Goal: Find specific page/section: Find specific page/section

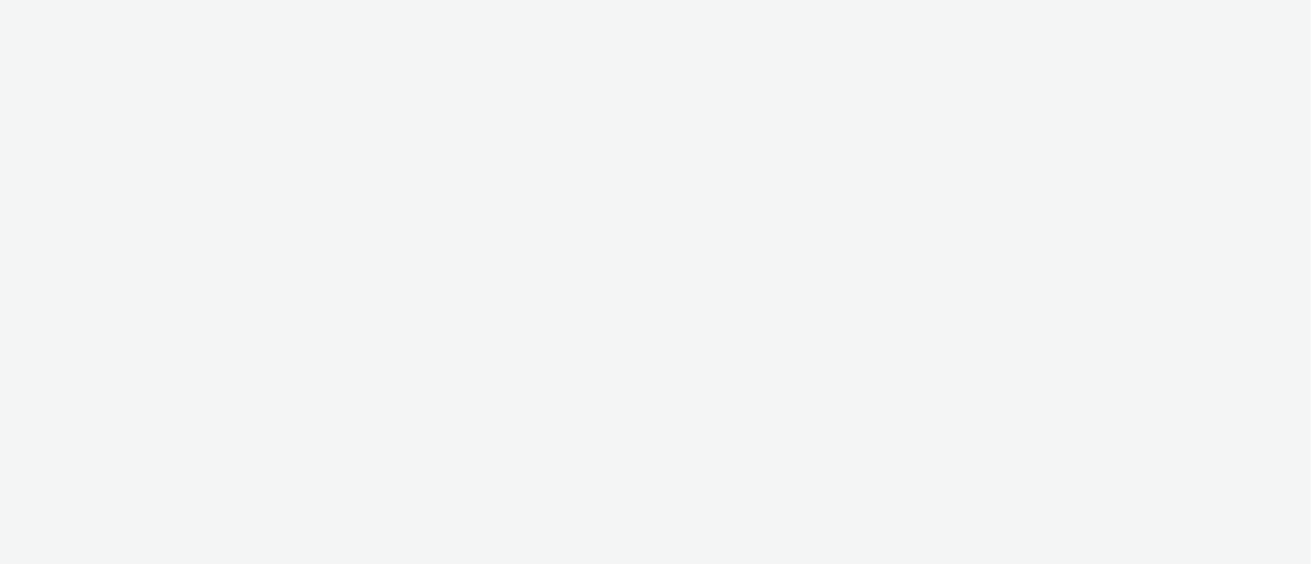
select select "11a7df10-284f-415c-b52a-427acf4c31ae"
select select "b015cfd6-bbd4-4595-945e-4006add74323"
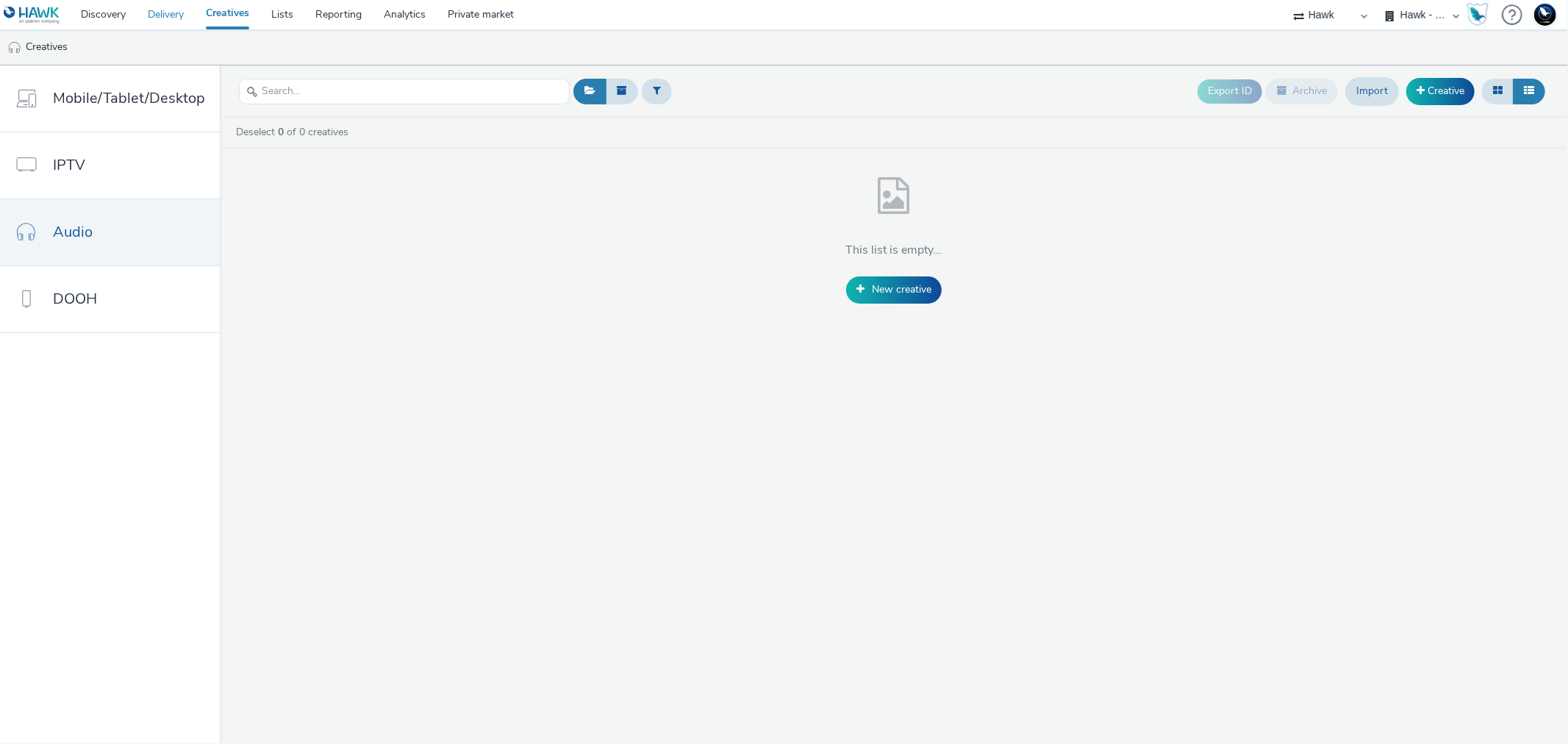
click at [183, 11] on link "Delivery" at bounding box center [165, 14] width 58 height 30
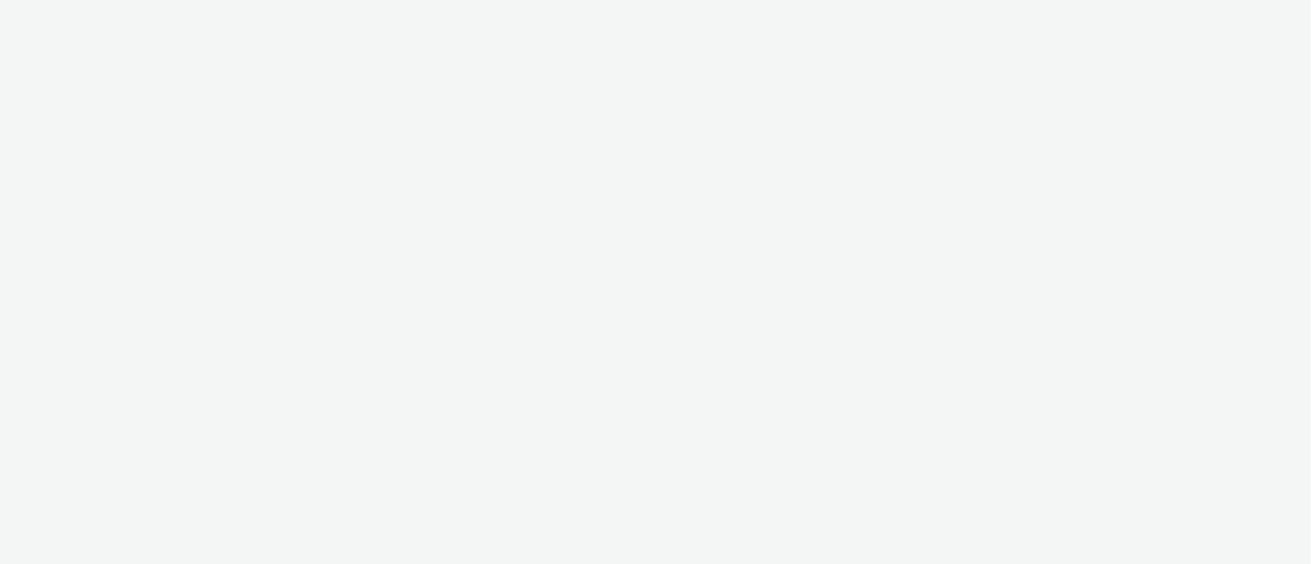
select select "11a7df10-284f-415c-b52a-427acf4c31ae"
select select "b015cfd6-bbd4-4595-945e-4006add74323"
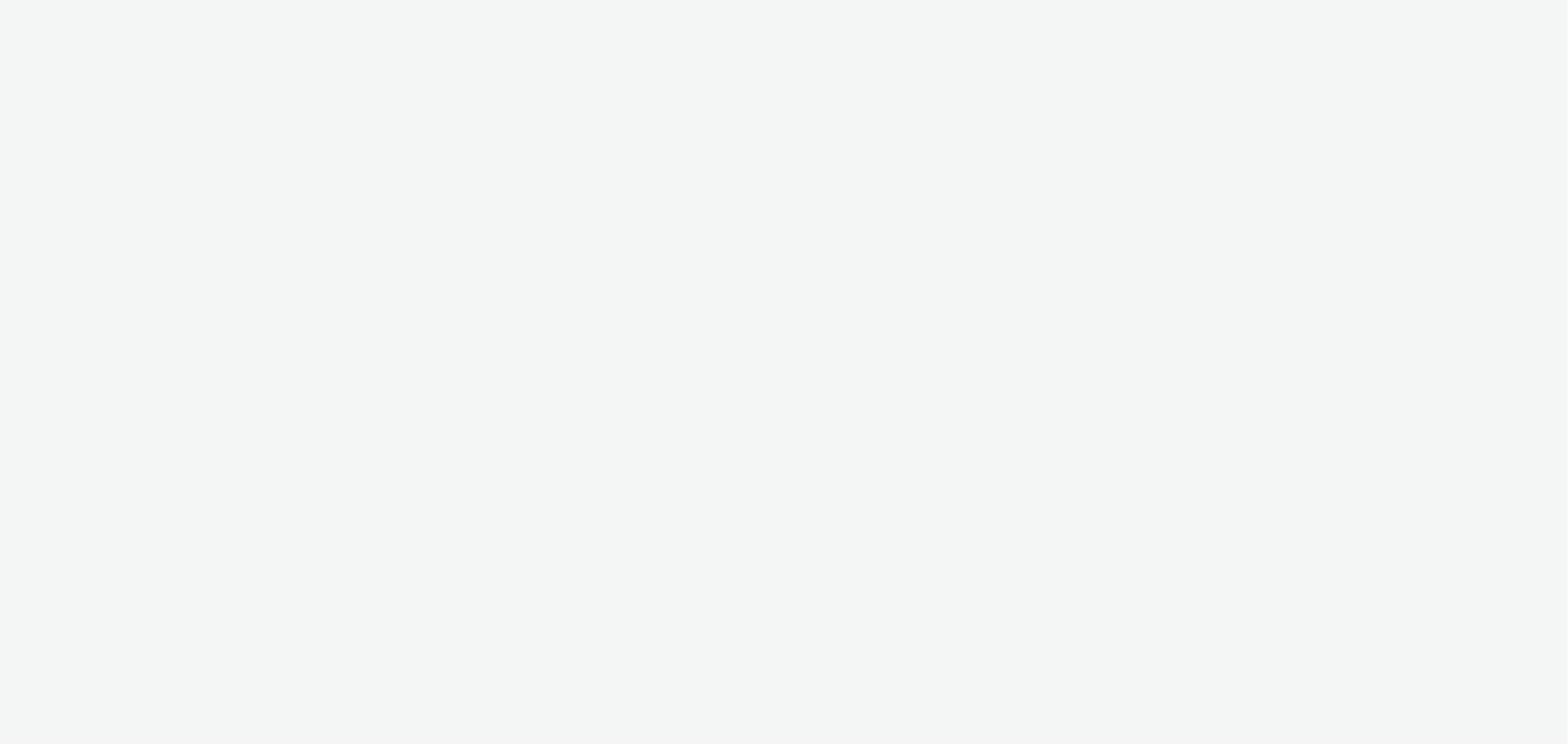
select select "11a7df10-284f-415c-b52a-427acf4c31ae"
select select "b015cfd6-bbd4-4595-945e-4006add74323"
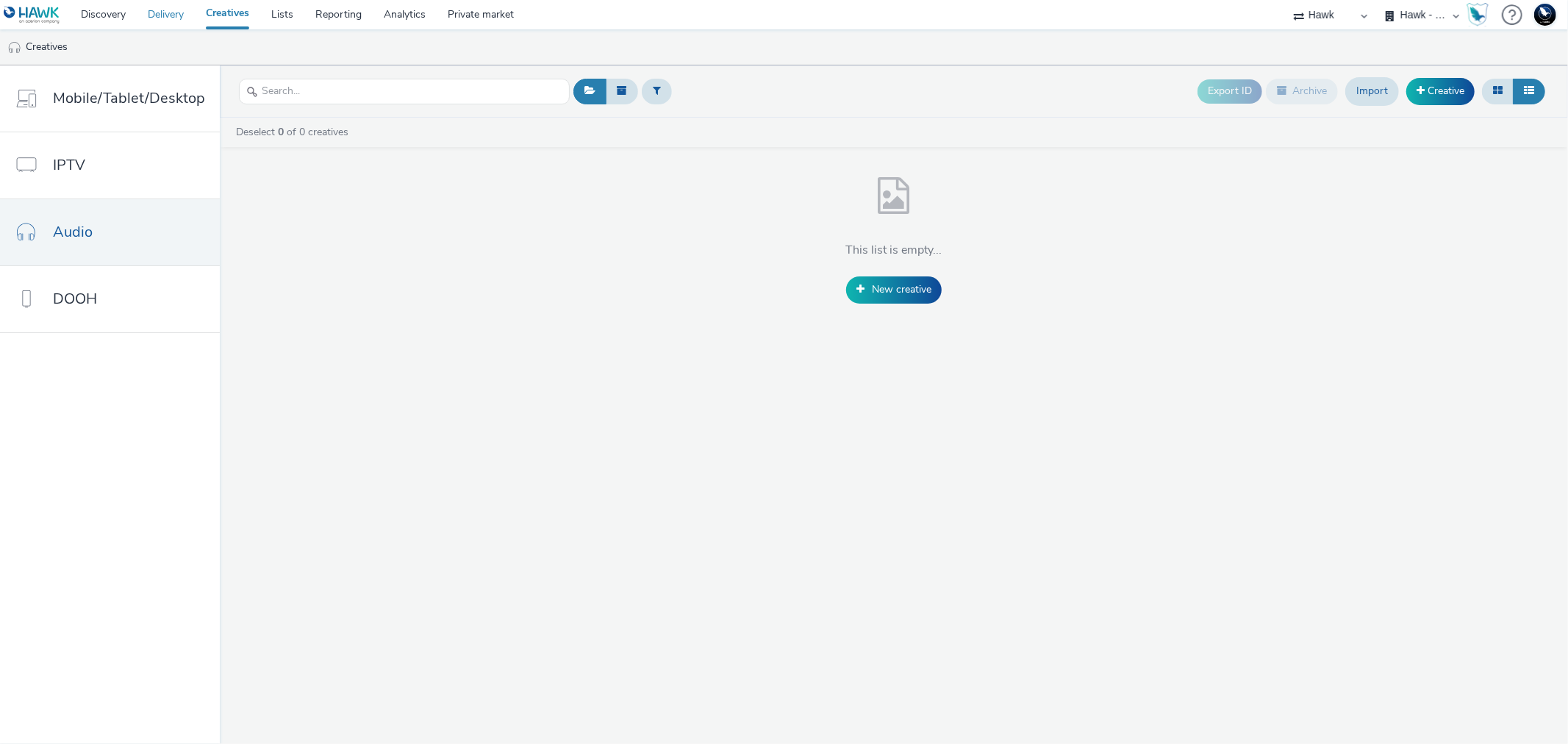
click at [159, 13] on link "Delivery" at bounding box center [165, 14] width 58 height 30
